Goal: Task Accomplishment & Management: Complete application form

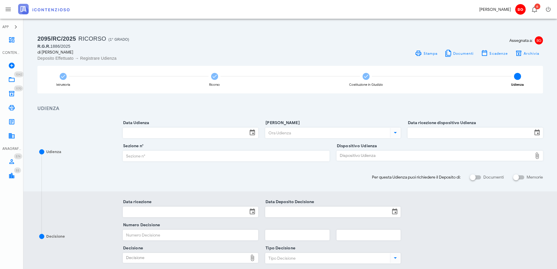
scroll to position [73, 0]
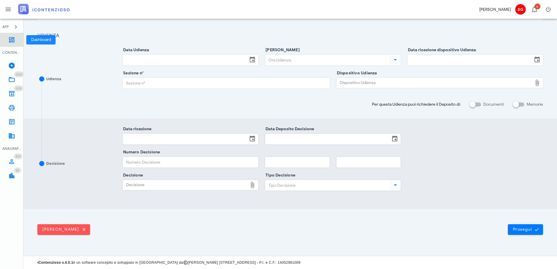
click at [13, 42] on icon at bounding box center [11, 39] width 7 height 7
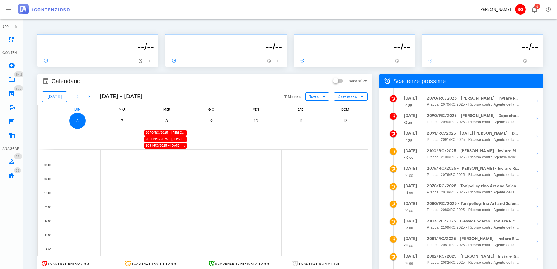
click at [162, 138] on div "2090/RC/2025 - Maria Lissandrello - Deposita la Costituzione in Giudizio" at bounding box center [165, 139] width 42 height 6
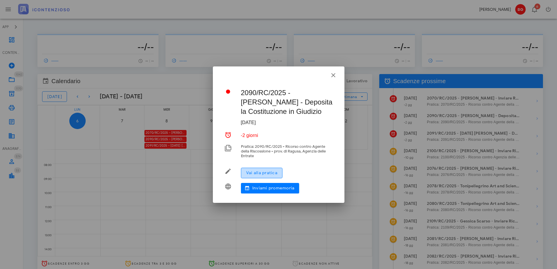
click at [250, 170] on button "Vai alla pratica" at bounding box center [262, 173] width 42 height 11
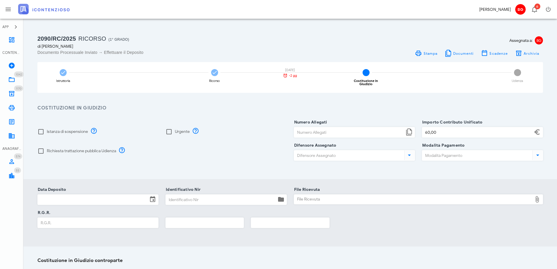
click at [46, 130] on div "Istanza di sospensione" at bounding box center [62, 131] width 51 height 7
checkbox input "true"
click at [49, 148] on label "Richiesta trattazione pubblica Udienza" at bounding box center [81, 151] width 69 height 6
checkbox input "true"
click at [307, 129] on input "Numero Allegati" at bounding box center [349, 132] width 110 height 10
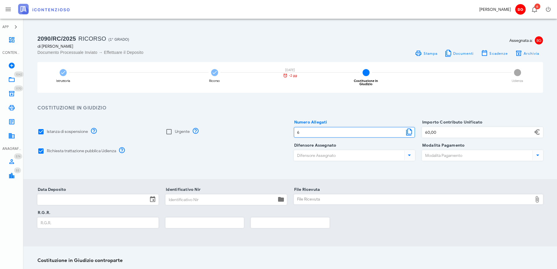
type input "6"
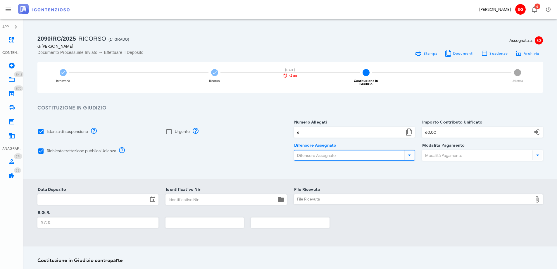
click at [320, 150] on input "Difensore Assegnato" at bounding box center [348, 155] width 109 height 10
click at [318, 169] on div "dottbaronegiuseppe@gmail.com" at bounding box center [363, 171] width 97 height 5
type input "Giuseppe Barone"
click at [439, 128] on input "60" at bounding box center [477, 132] width 110 height 10
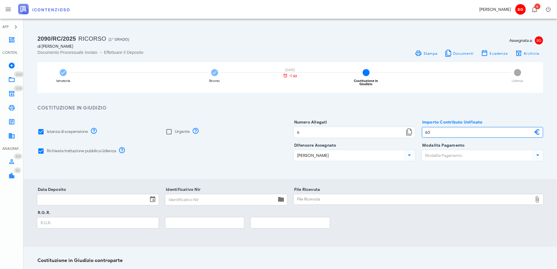
click at [439, 128] on input "60" at bounding box center [477, 132] width 110 height 10
type input "30,00"
click at [441, 153] on input "Modalità Pagamento" at bounding box center [476, 155] width 109 height 10
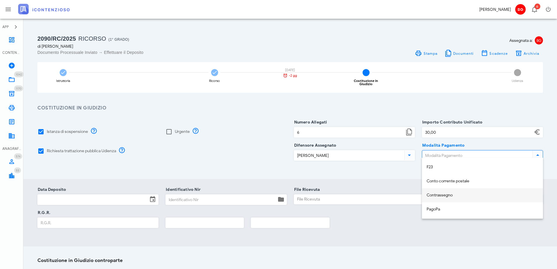
click at [449, 199] on div "Contrassegno" at bounding box center [483, 195] width 112 height 12
type input "Contrassegno"
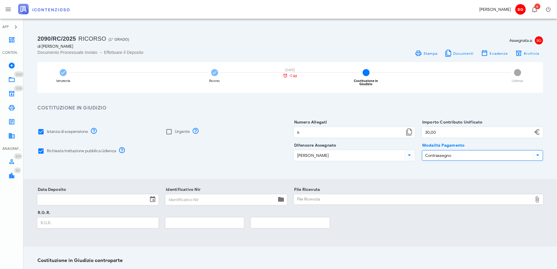
click at [78, 197] on input "Data Deposito" at bounding box center [93, 199] width 110 height 10
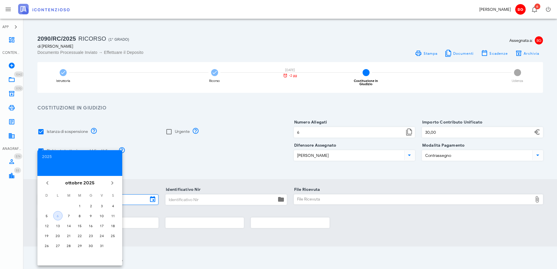
click at [58, 216] on div "6" at bounding box center [58, 215] width 9 height 4
type input "06/10/2025"
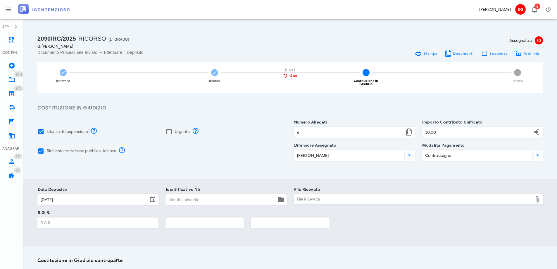
click at [214, 196] on input "Identificativo Nir" at bounding box center [221, 199] width 110 height 10
drag, startPoint x: 182, startPoint y: 195, endPoint x: 180, endPoint y: 198, distance: 3.2
paste input "25100615352358555"
type input "25100615352358555"
click at [98, 218] on input "R.G.R." at bounding box center [98, 223] width 120 height 10
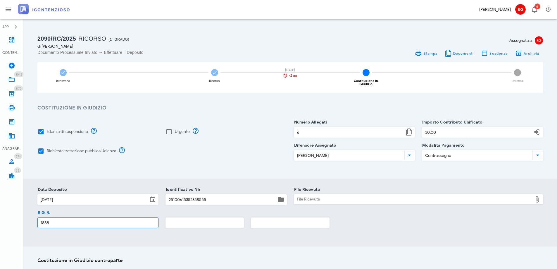
type input "1888"
click at [182, 218] on input "text" at bounding box center [205, 223] width 78 height 10
type input "2025"
click at [323, 195] on div "File Ricevuta" at bounding box center [413, 198] width 239 height 9
type input "C:\fakepath\RGR.pdf"
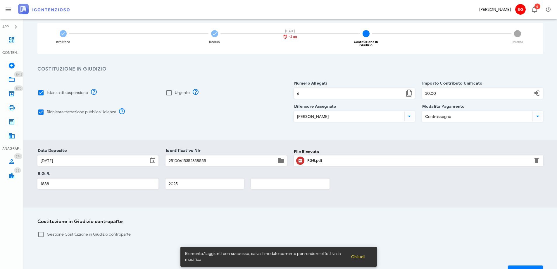
scroll to position [77, 0]
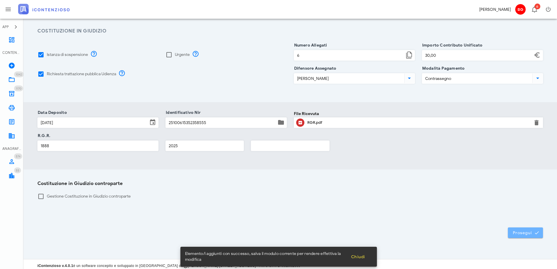
click at [534, 233] on button "Prosegui" at bounding box center [525, 232] width 35 height 11
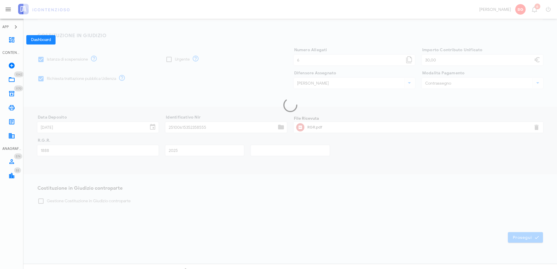
scroll to position [73, 0]
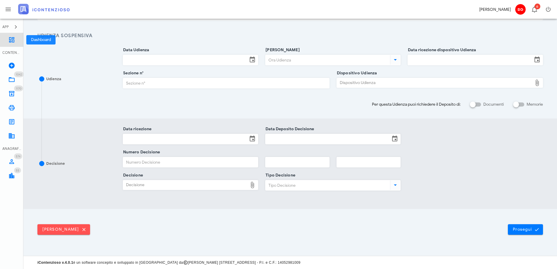
click at [11, 41] on icon at bounding box center [11, 39] width 7 height 7
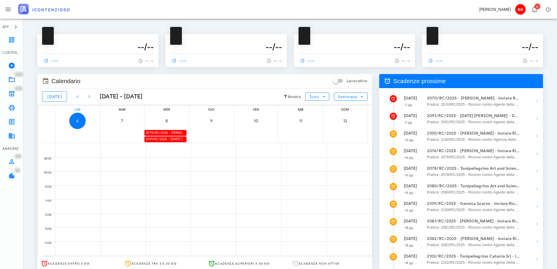
click at [163, 139] on div "2091/RC/2025 - [DATE] [PERSON_NAME] - Deposita la Costituzione in [GEOGRAPHIC_D…" at bounding box center [165, 139] width 42 height 6
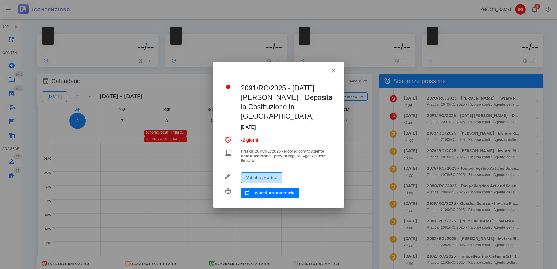
click at [260, 175] on span "Vai alla pratica" at bounding box center [262, 177] width 32 height 5
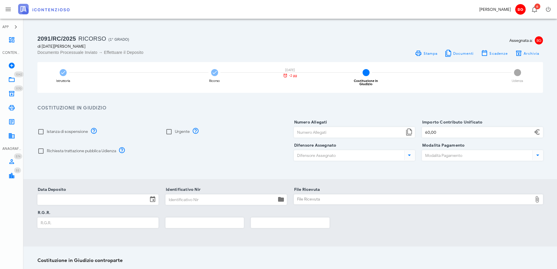
click at [62, 129] on label "Istanza di sospensione" at bounding box center [67, 132] width 41 height 6
checkbox input "true"
click at [65, 149] on label "Richiesta trattazione pubblica Udienza" at bounding box center [81, 151] width 69 height 6
checkbox input "true"
click at [325, 129] on input "Numero Allegati" at bounding box center [349, 132] width 110 height 10
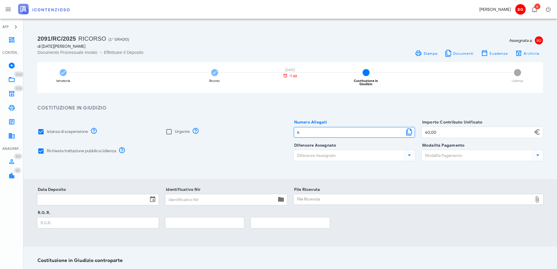
type input "6"
click at [327, 150] on input "Difensore Assegnato" at bounding box center [348, 155] width 109 height 10
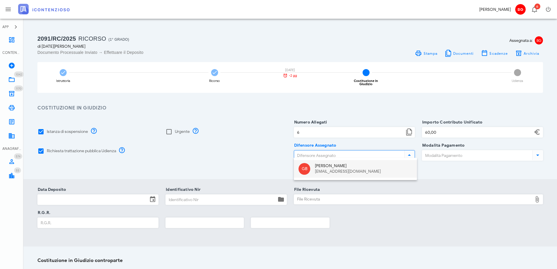
click at [316, 172] on div "dottbaronegiuseppe@gmail.com" at bounding box center [363, 171] width 97 height 5
type input "Giuseppe Barone"
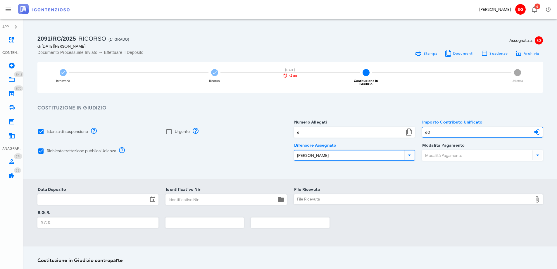
click at [448, 129] on input "60" at bounding box center [477, 132] width 110 height 10
type input "30,00"
click at [444, 150] on input "Modalità Pagamento" at bounding box center [476, 155] width 109 height 10
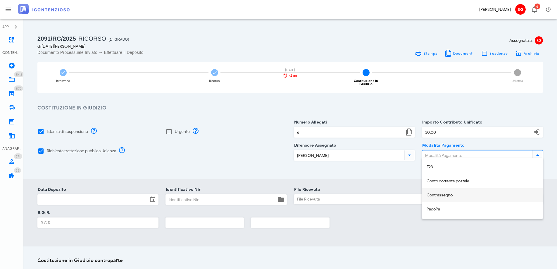
click at [451, 193] on div "Contrassegno" at bounding box center [483, 195] width 112 height 5
type input "Contrassegno"
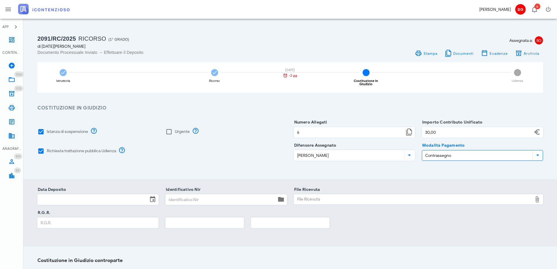
click at [67, 197] on input "Data Deposito" at bounding box center [93, 199] width 110 height 10
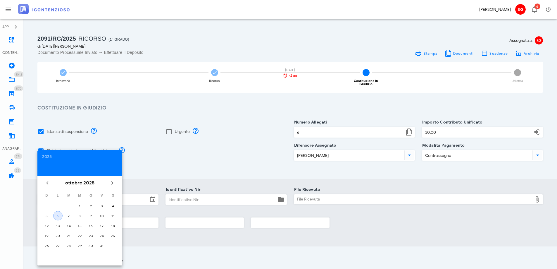
click at [57, 214] on div "6" at bounding box center [58, 215] width 9 height 4
type input "06/10/2025"
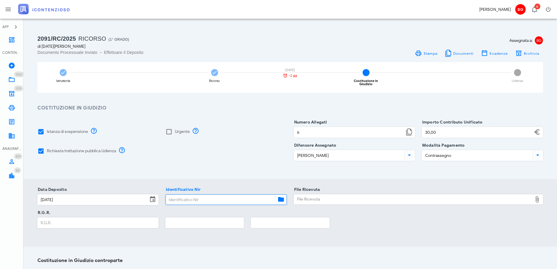
paste input "25100615500158621"
type input "25100615500158621"
click at [105, 224] on input "R.G.R." at bounding box center [98, 223] width 120 height 10
type input "1890"
click at [204, 213] on div at bounding box center [204, 224] width 78 height 23
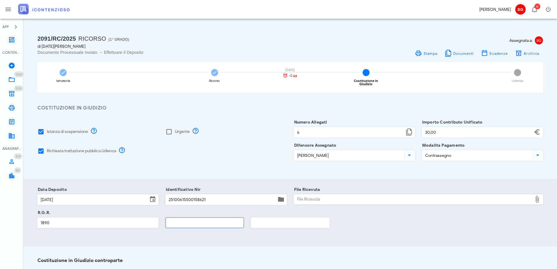
click at [204, 221] on input "text" at bounding box center [205, 223] width 78 height 10
type input "2025"
click at [342, 197] on div "File Ricevuta" at bounding box center [413, 198] width 239 height 9
type input "C:\fakepath\RGR.pdf"
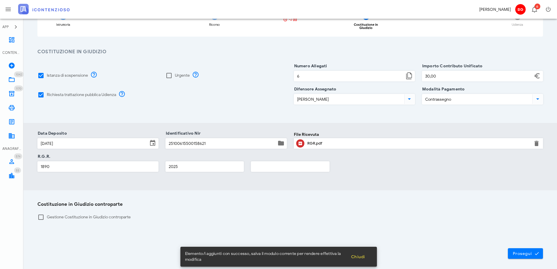
scroll to position [77, 0]
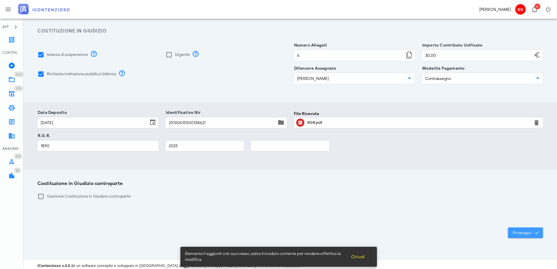
click at [533, 230] on span "Prosegui" at bounding box center [526, 232] width 26 height 5
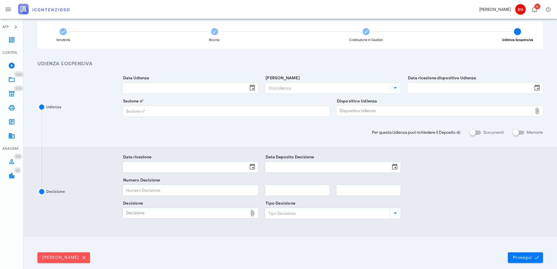
scroll to position [0, 0]
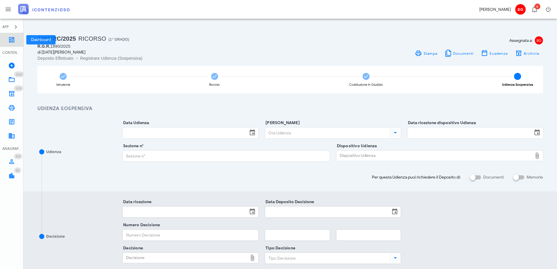
click at [15, 44] on link "Dashboard" at bounding box center [11, 40] width 23 height 14
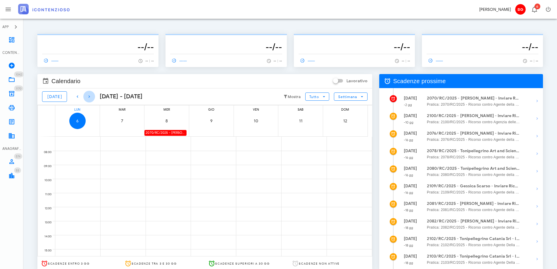
click at [86, 97] on icon "button" at bounding box center [89, 96] width 7 height 7
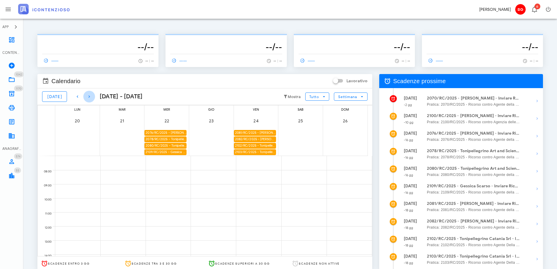
click at [86, 97] on icon "button" at bounding box center [89, 96] width 7 height 7
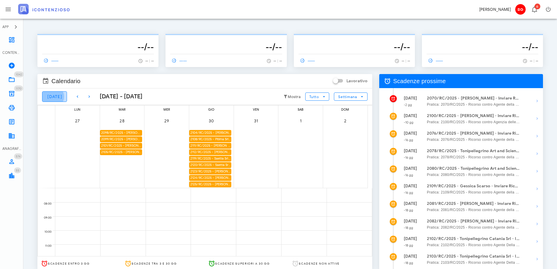
click at [60, 95] on button "[DATE]" at bounding box center [54, 96] width 25 height 11
